Goal: Task Accomplishment & Management: Complete application form

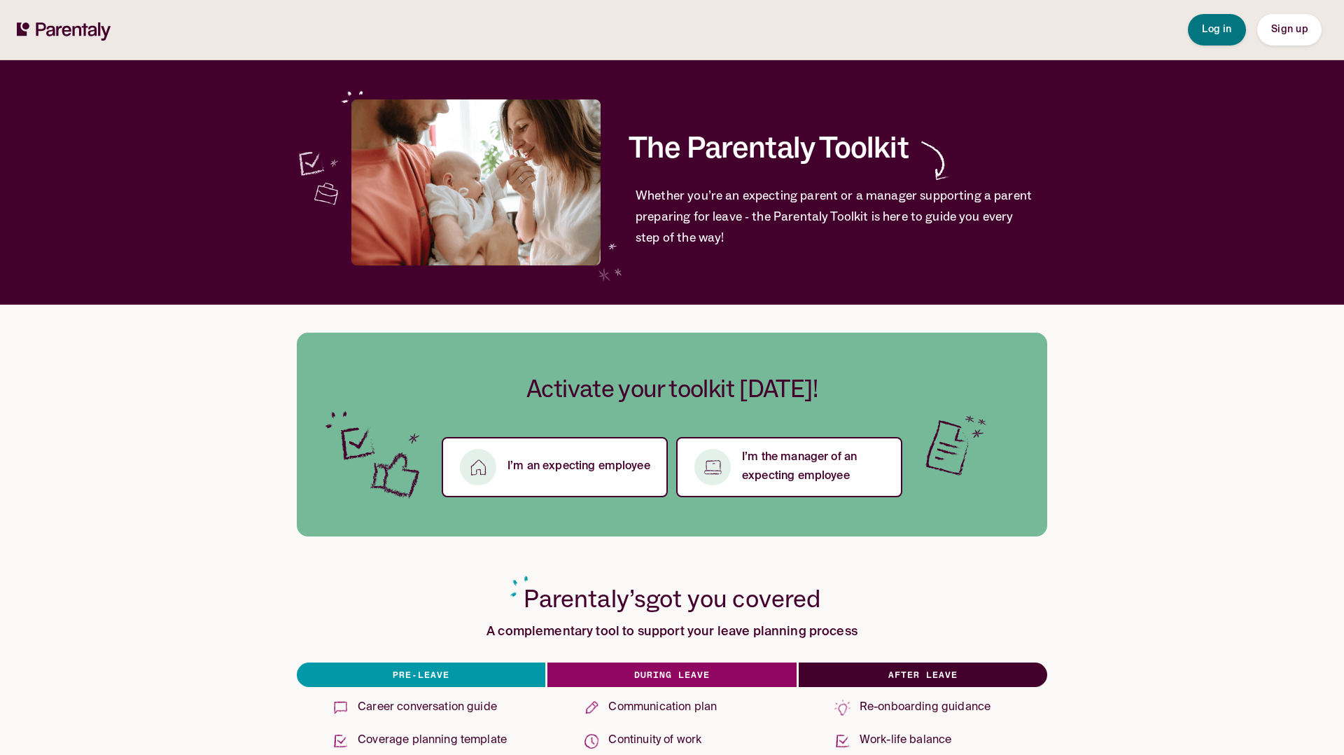
click at [1282, 29] on span "Sign up" at bounding box center [1289, 30] width 36 height 10
